Goal: Task Accomplishment & Management: Use online tool/utility

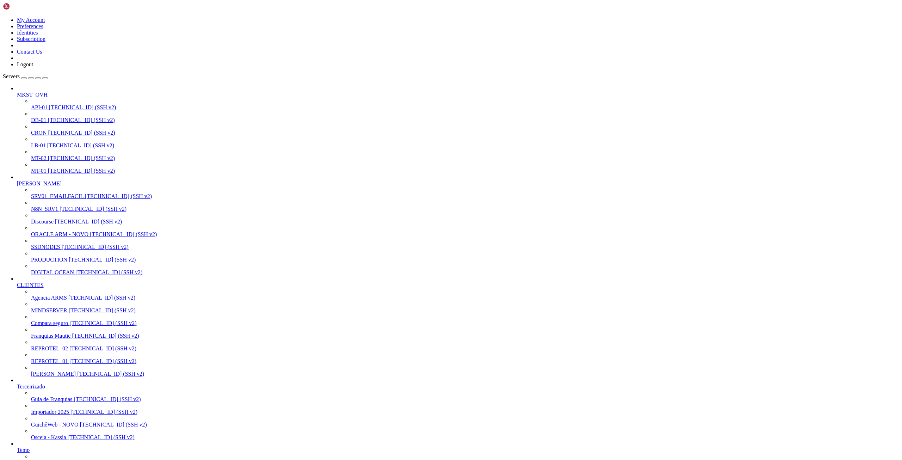
scroll to position [2317, 0]
drag, startPoint x: 260, startPoint y: 1182, endPoint x: 261, endPoint y: 1172, distance: 10.3
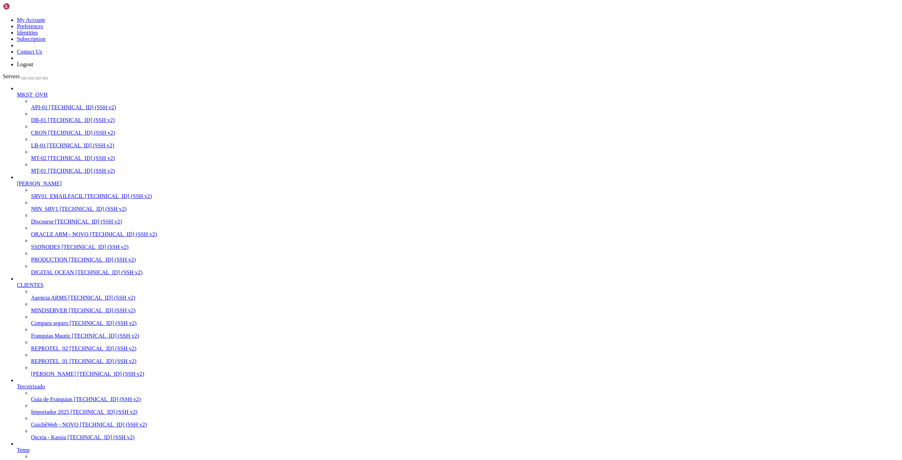
scroll to position [1790, 0]
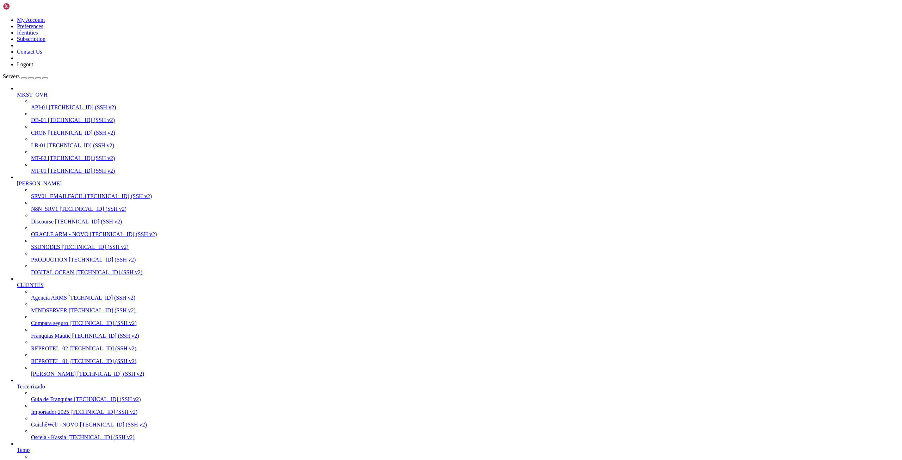
scroll to position [9592, 0]
drag, startPoint x: 30, startPoint y: 1058, endPoint x: 240, endPoint y: 1054, distance: 210.3
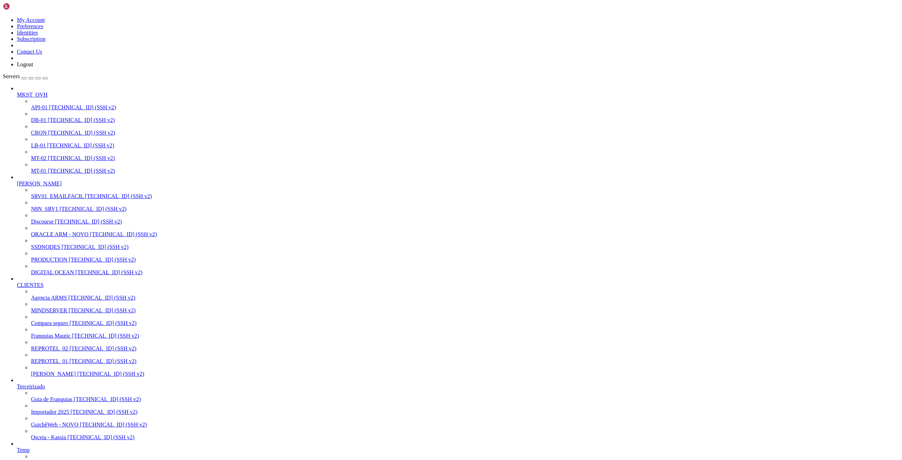
drag, startPoint x: 6, startPoint y: 1336, endPoint x: 218, endPoint y: 1530, distance: 287.4
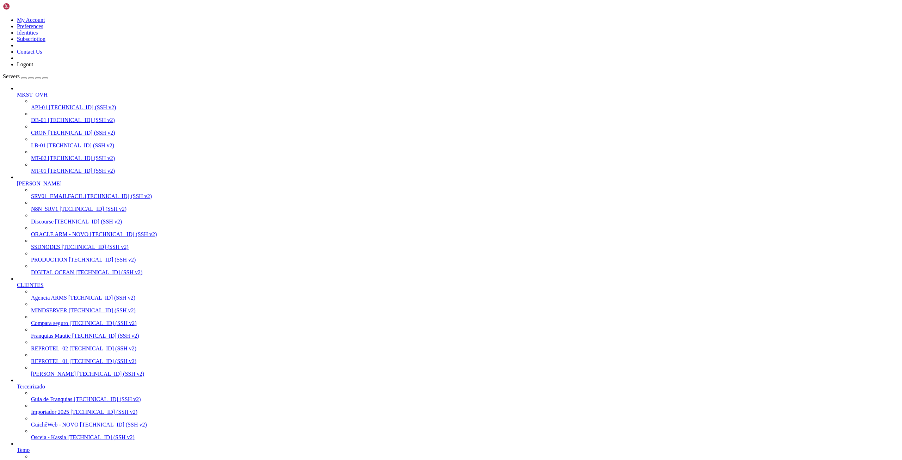
scroll to position [96, 0]
drag, startPoint x: 6, startPoint y: 1134, endPoint x: 164, endPoint y: 1528, distance: 424.7
drag, startPoint x: 6, startPoint y: 1131, endPoint x: 171, endPoint y: 1531, distance: 433.2
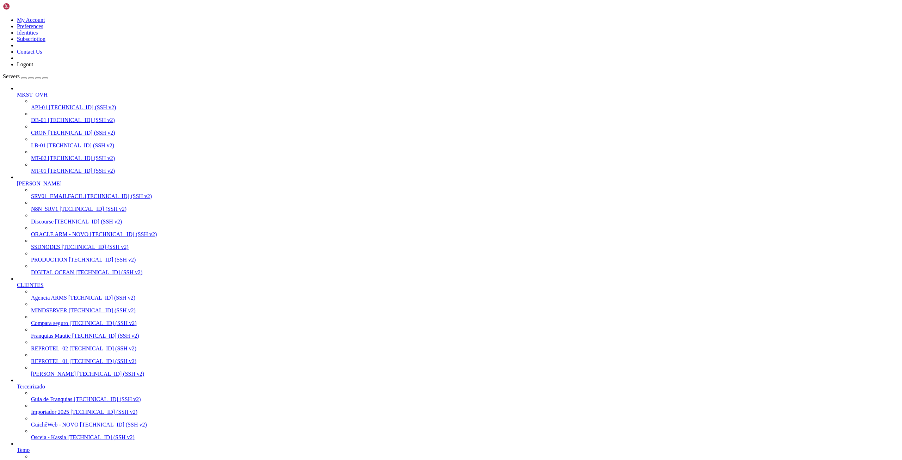
type input "/proj/[PERSON_NAME]"
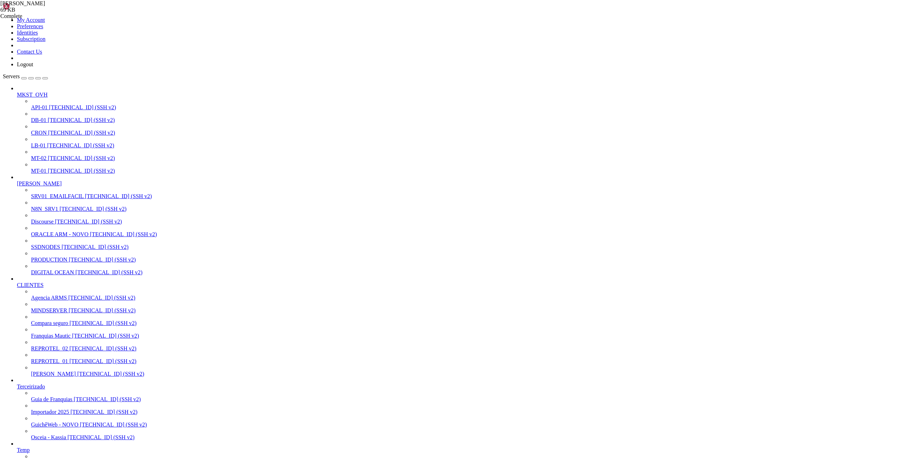
type input "/proj/[PERSON_NAME]"
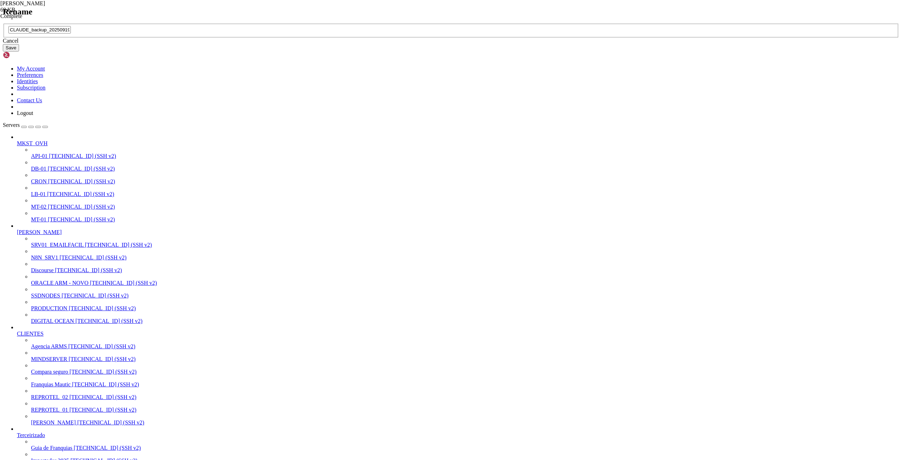
type input "CLAUDE_backup_20250919.md"
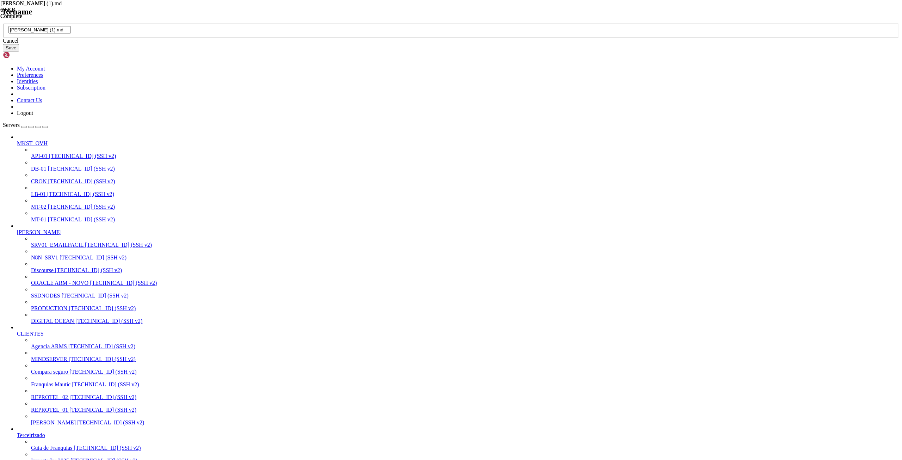
click at [71, 33] on input "[PERSON_NAME] (1).md" at bounding box center [39, 29] width 62 height 7
type input "[PERSON_NAME]"
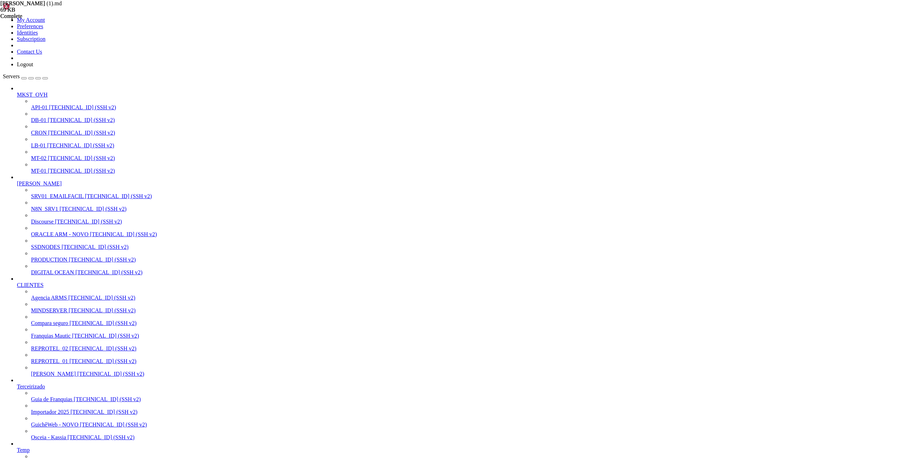
drag, startPoint x: 7, startPoint y: 1609, endPoint x: 157, endPoint y: 1635, distance: 152.5
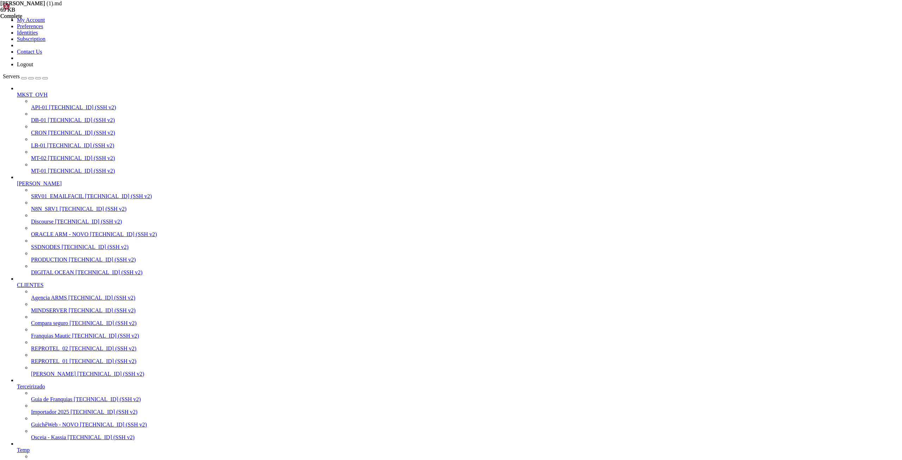
drag, startPoint x: 6, startPoint y: 1622, endPoint x: 338, endPoint y: 1622, distance: 332.8
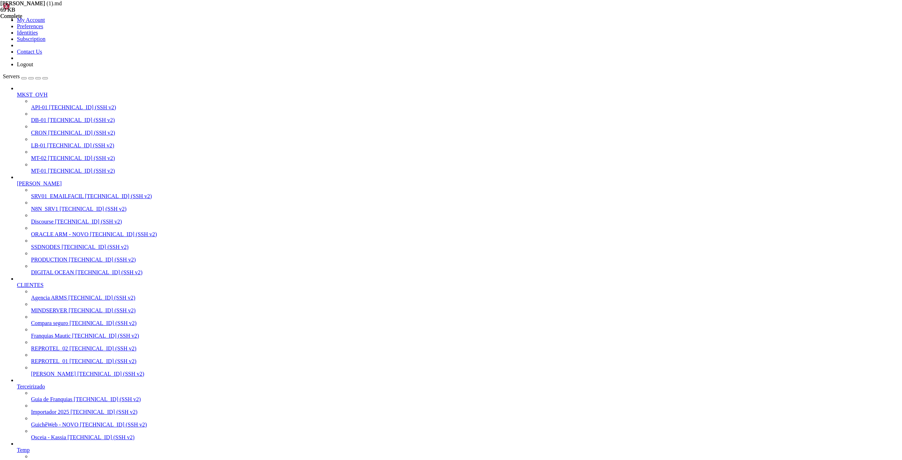
drag, startPoint x: 12, startPoint y: 1430, endPoint x: 88, endPoint y: 1430, distance: 75.7
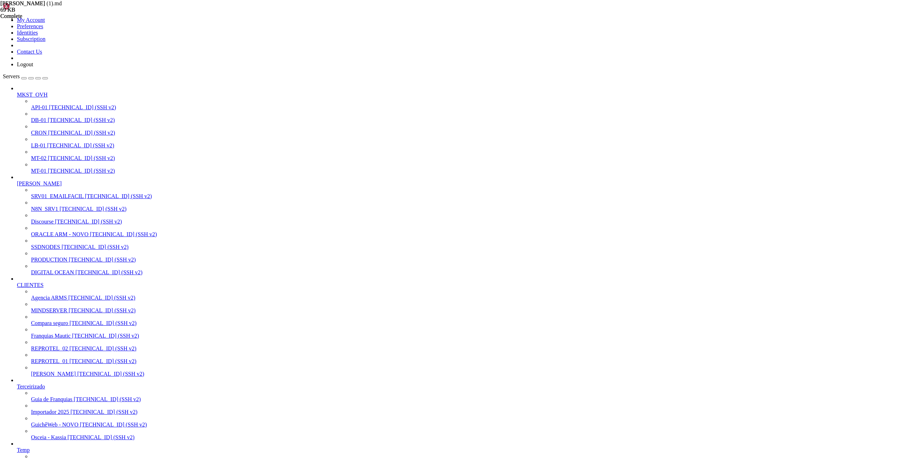
drag, startPoint x: 43, startPoint y: 1563, endPoint x: 142, endPoint y: 1561, distance: 99.0
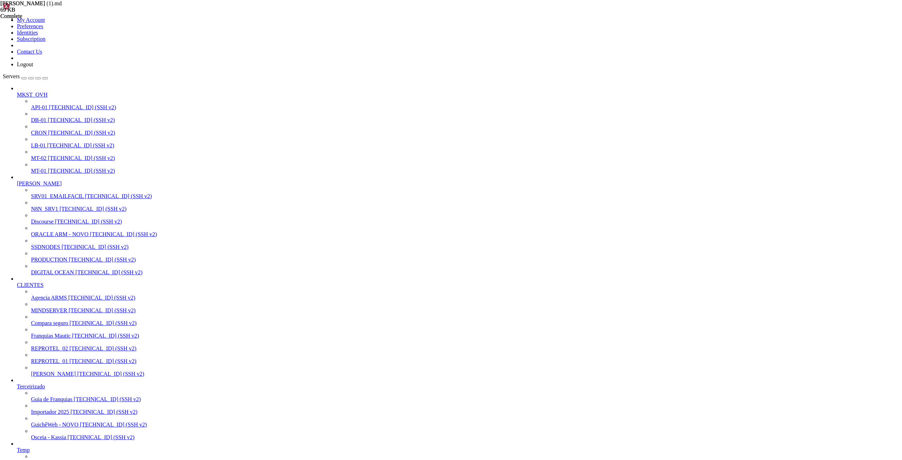
scroll to position [0, 0]
drag, startPoint x: 6, startPoint y: 1346, endPoint x: 353, endPoint y: 1356, distance: 347.1
drag, startPoint x: 337, startPoint y: 1355, endPoint x: 6, endPoint y: 1349, distance: 331.1
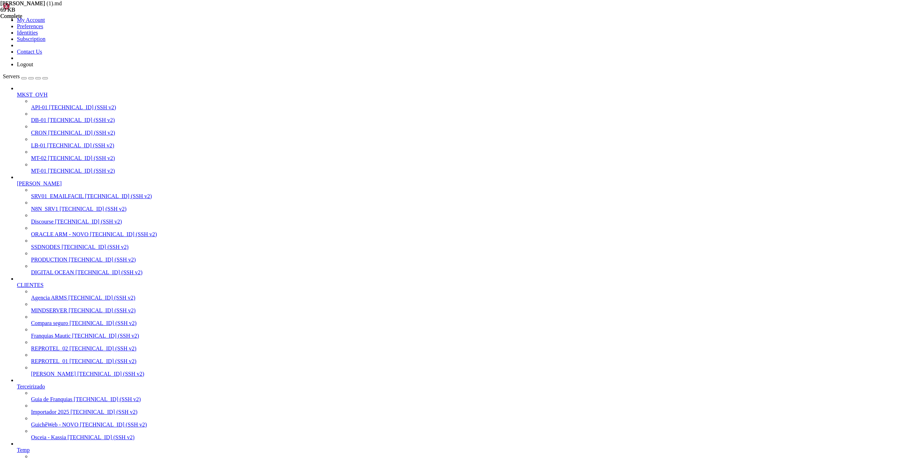
scroll to position [2138, 0]
drag, startPoint x: 6, startPoint y: 925, endPoint x: 248, endPoint y: 1211, distance: 374.4
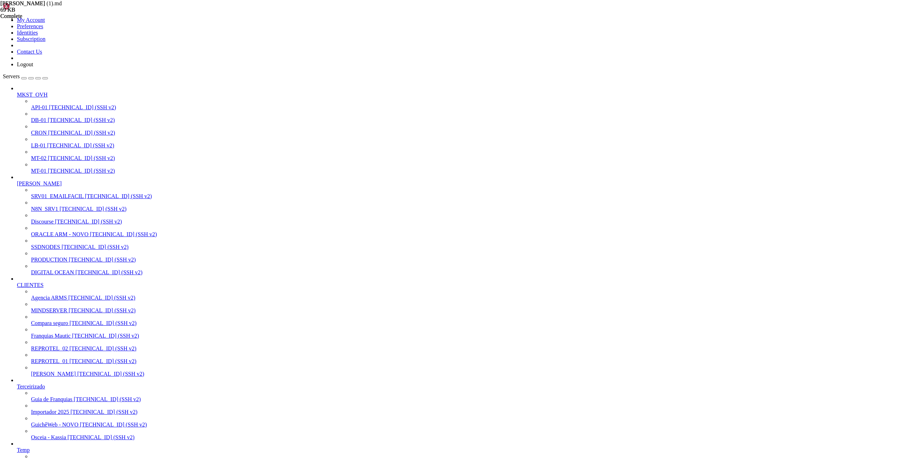
drag, startPoint x: 6, startPoint y: 833, endPoint x: 98, endPoint y: 1208, distance: 386.8
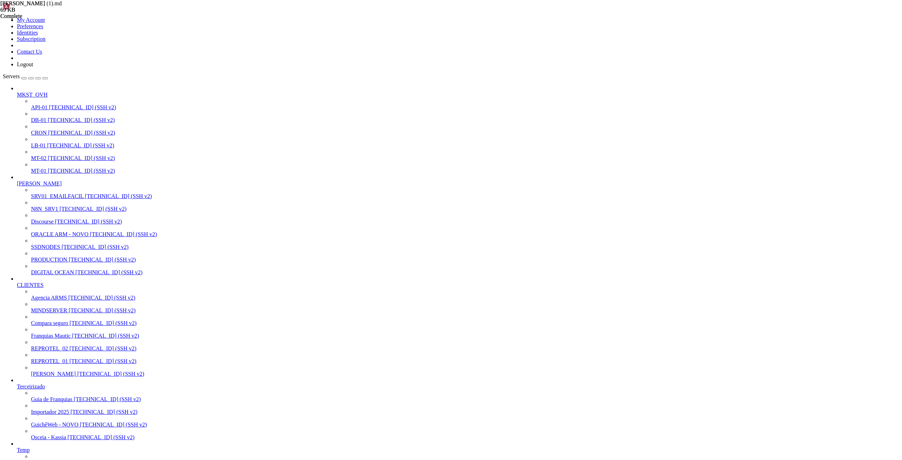
scroll to position [2832, 0]
drag, startPoint x: 102, startPoint y: 1210, endPoint x: 5, endPoint y: 813, distance: 408.7
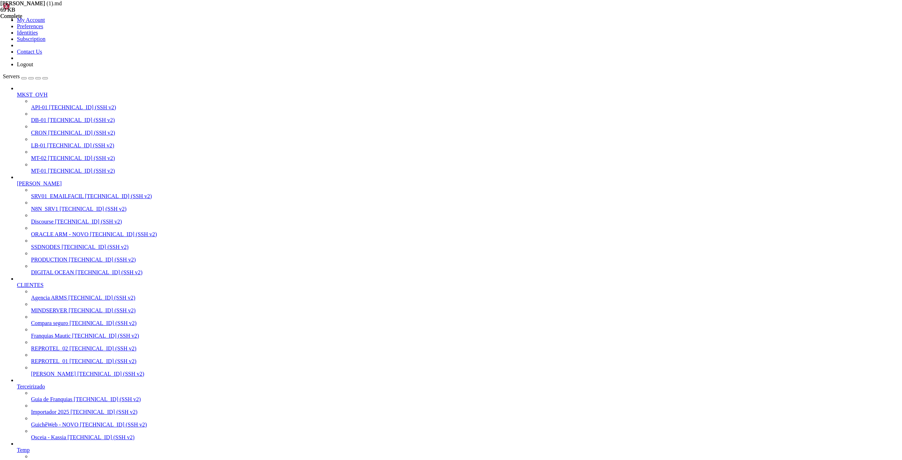
scroll to position [2892, 0]
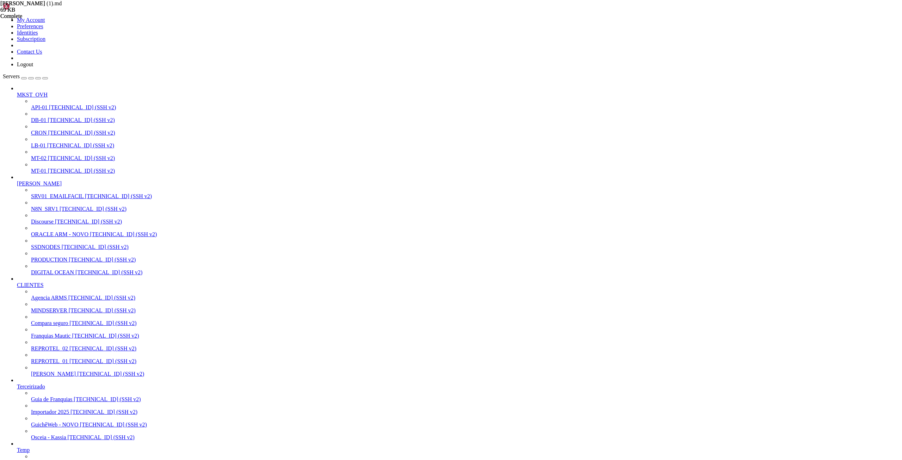
scroll to position [216, 0]
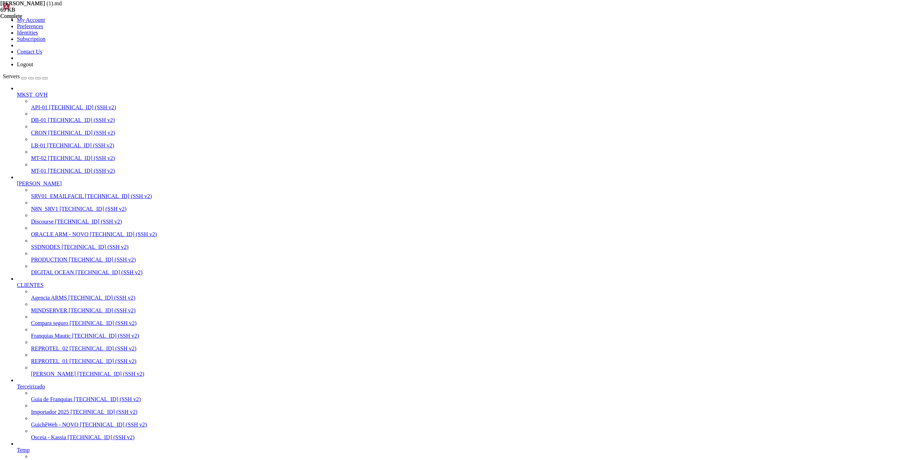
scroll to position [2563, 0]
drag, startPoint x: 9, startPoint y: 1026, endPoint x: 332, endPoint y: 1097, distance: 330.9
drag, startPoint x: 166, startPoint y: 5, endPoint x: 176, endPoint y: 28, distance: 24.9
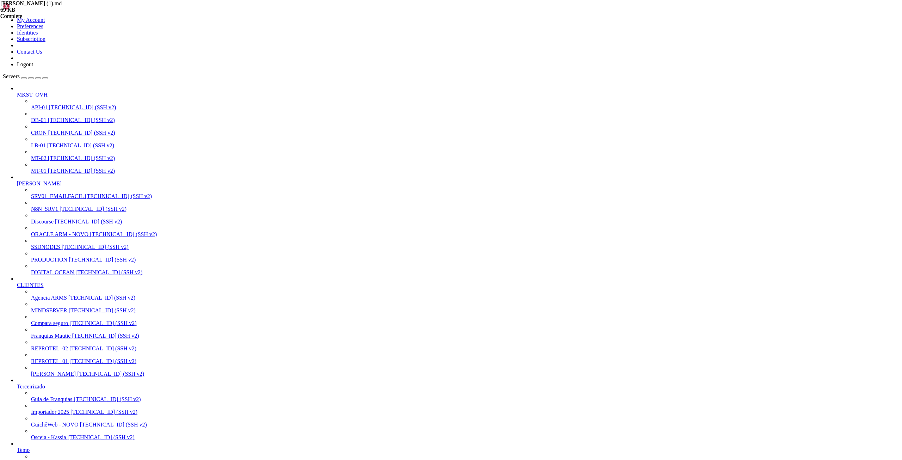
drag, startPoint x: 66, startPoint y: 1207, endPoint x: 6, endPoint y: 1204, distance: 59.6
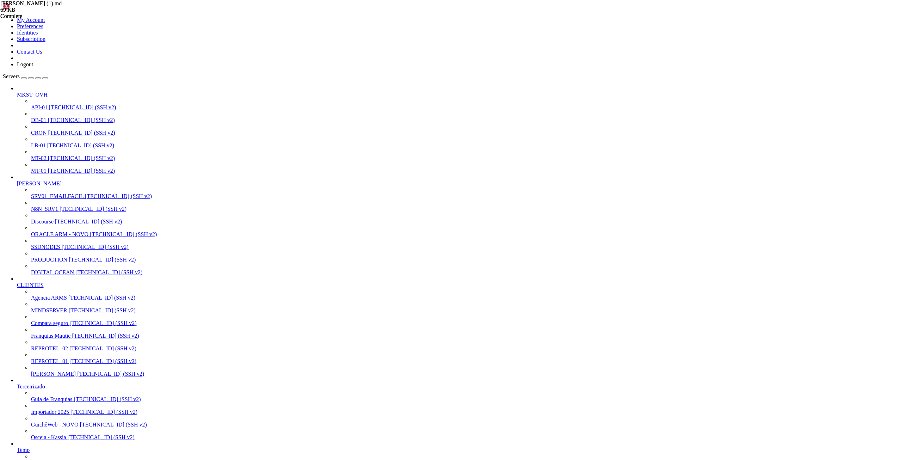
scroll to position [335, 0]
